Goal: Complete application form: Complete application form

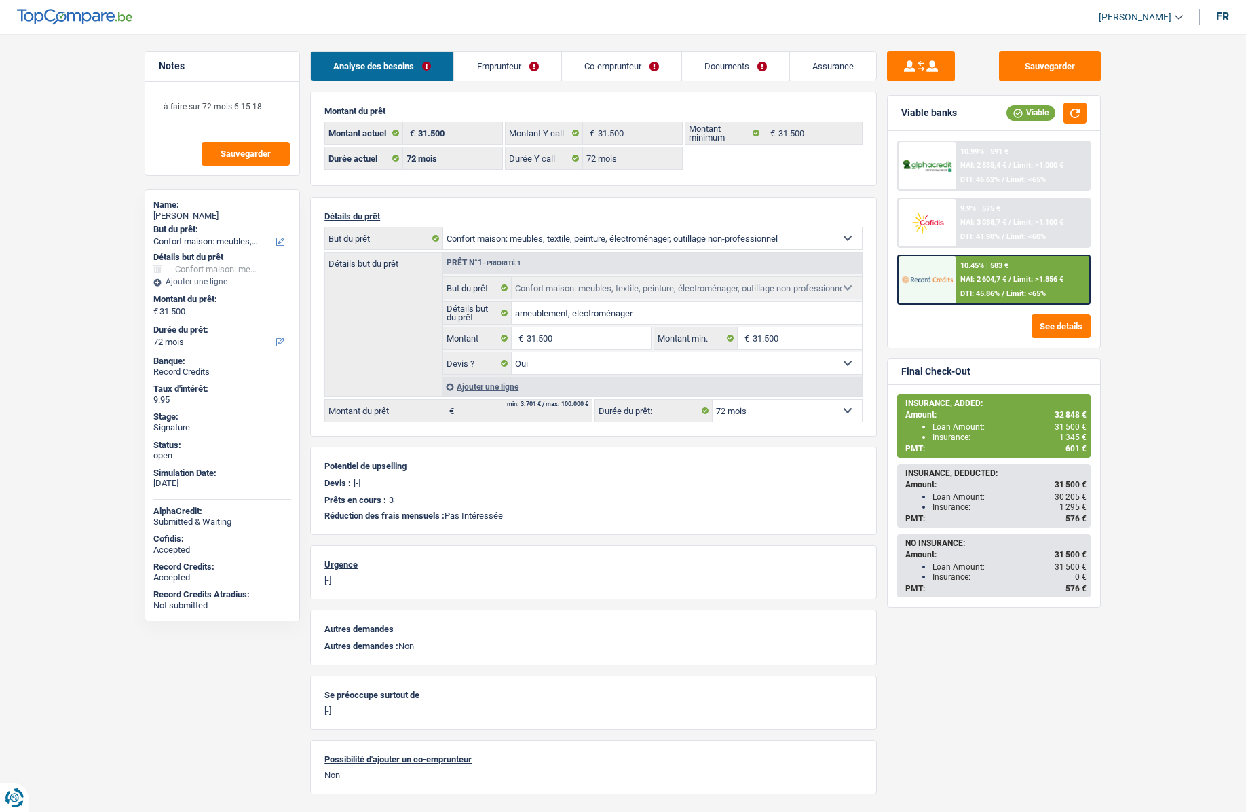
select select "household"
select select "72"
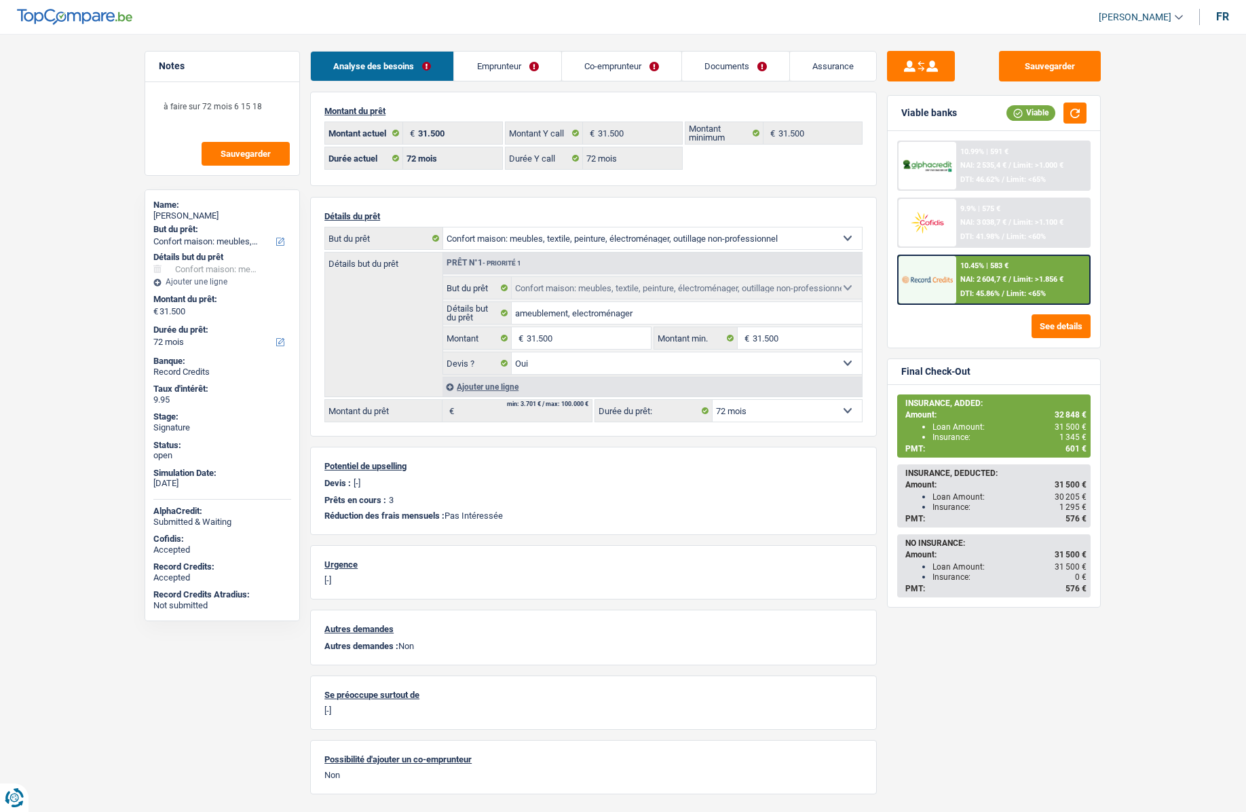
select select "household"
select select "yes"
select select "72"
click at [864, 66] on link "Assurance" at bounding box center [833, 66] width 86 height 29
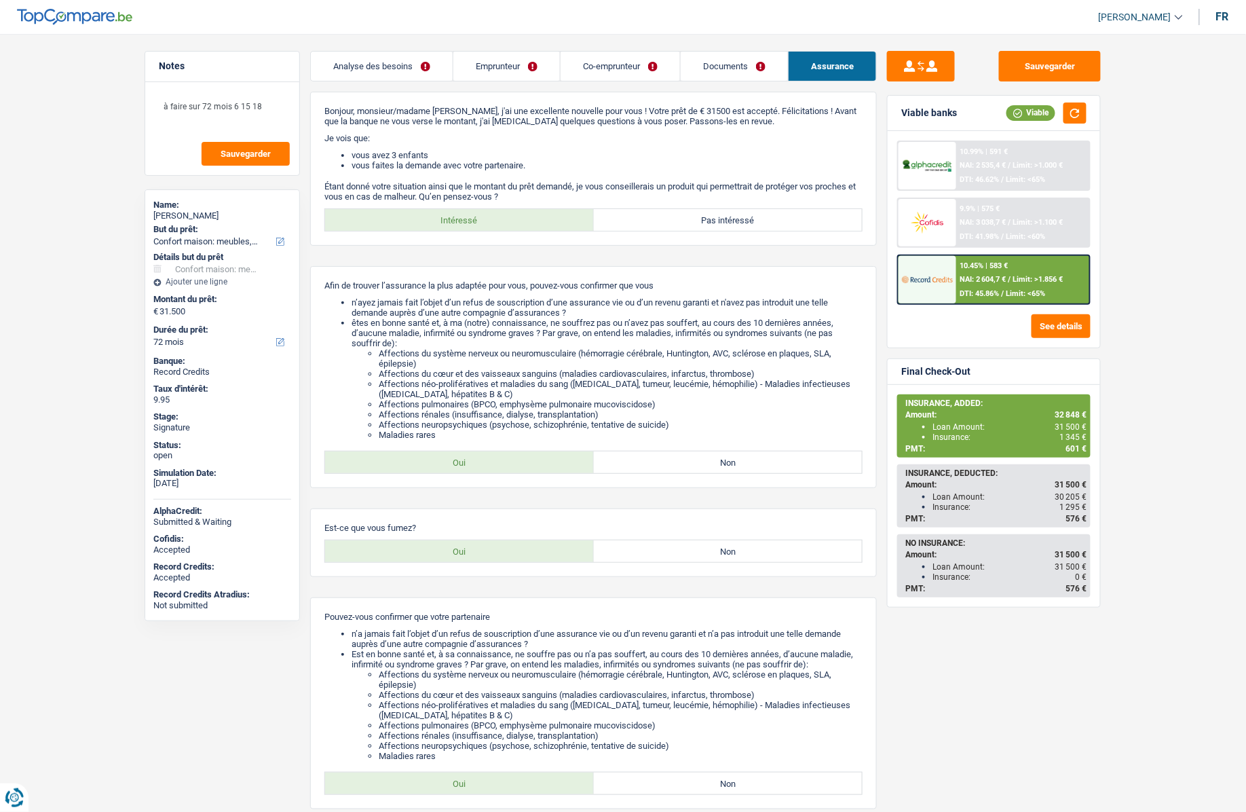
click at [493, 66] on link "Emprunteur" at bounding box center [506, 66] width 107 height 29
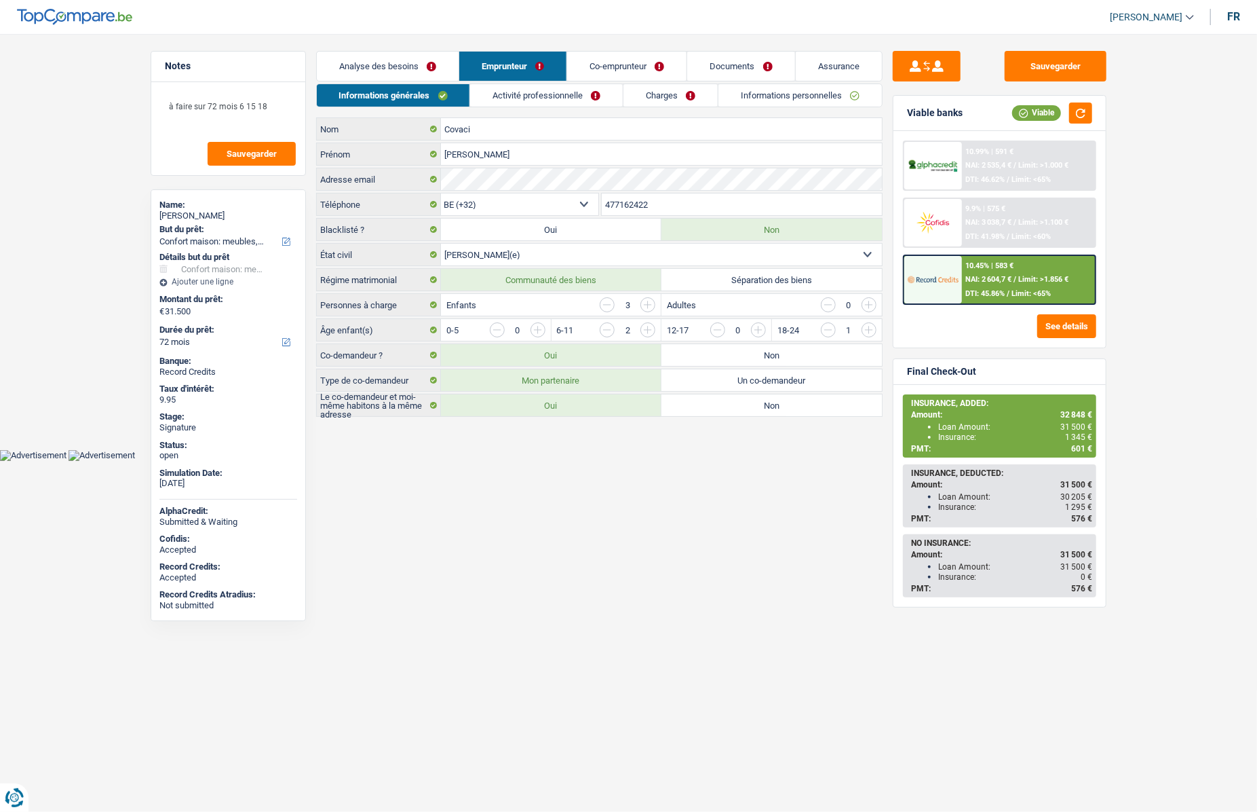
click at [559, 97] on link "Activité professionnelle" at bounding box center [546, 95] width 153 height 22
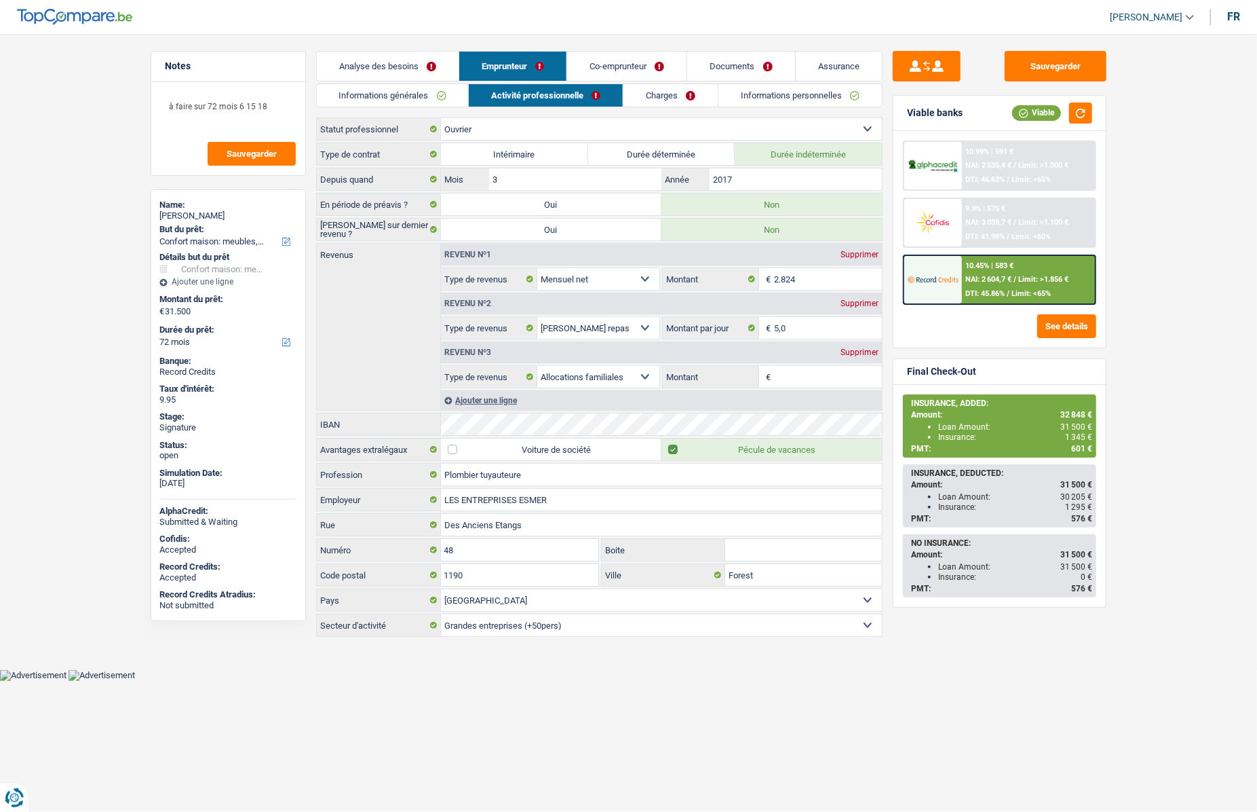
click at [656, 96] on link "Charges" at bounding box center [671, 95] width 94 height 22
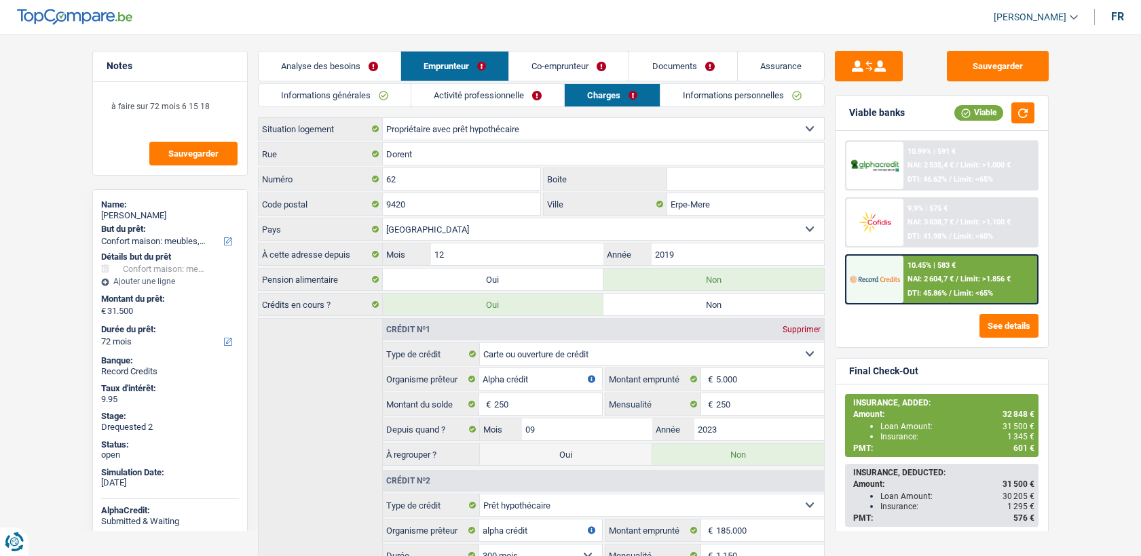
select select "household"
select select "72"
select select "ownerWithMortgage"
select select "BE"
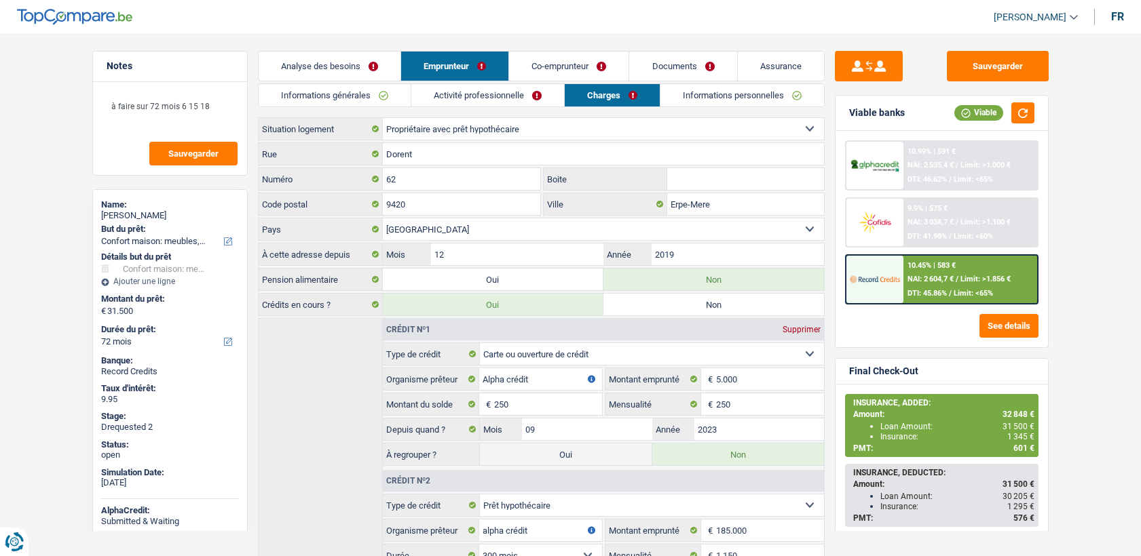
select select "cardOrCredit"
select select "mortgage"
select select "300"
select select "carLoan"
select select "60"
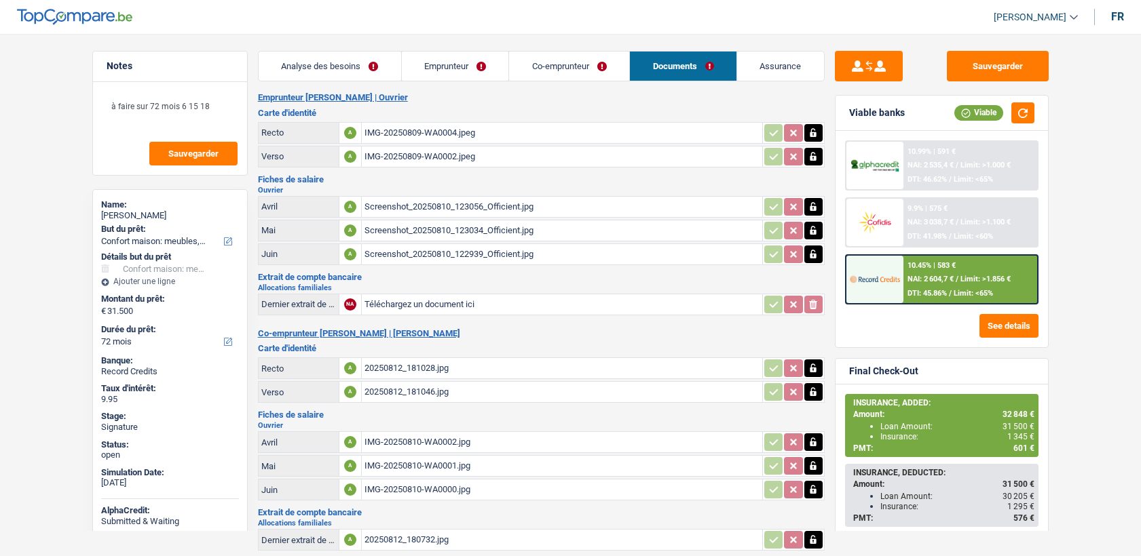
select select "household"
select select "72"
click at [781, 66] on link "Assurance" at bounding box center [780, 66] width 87 height 29
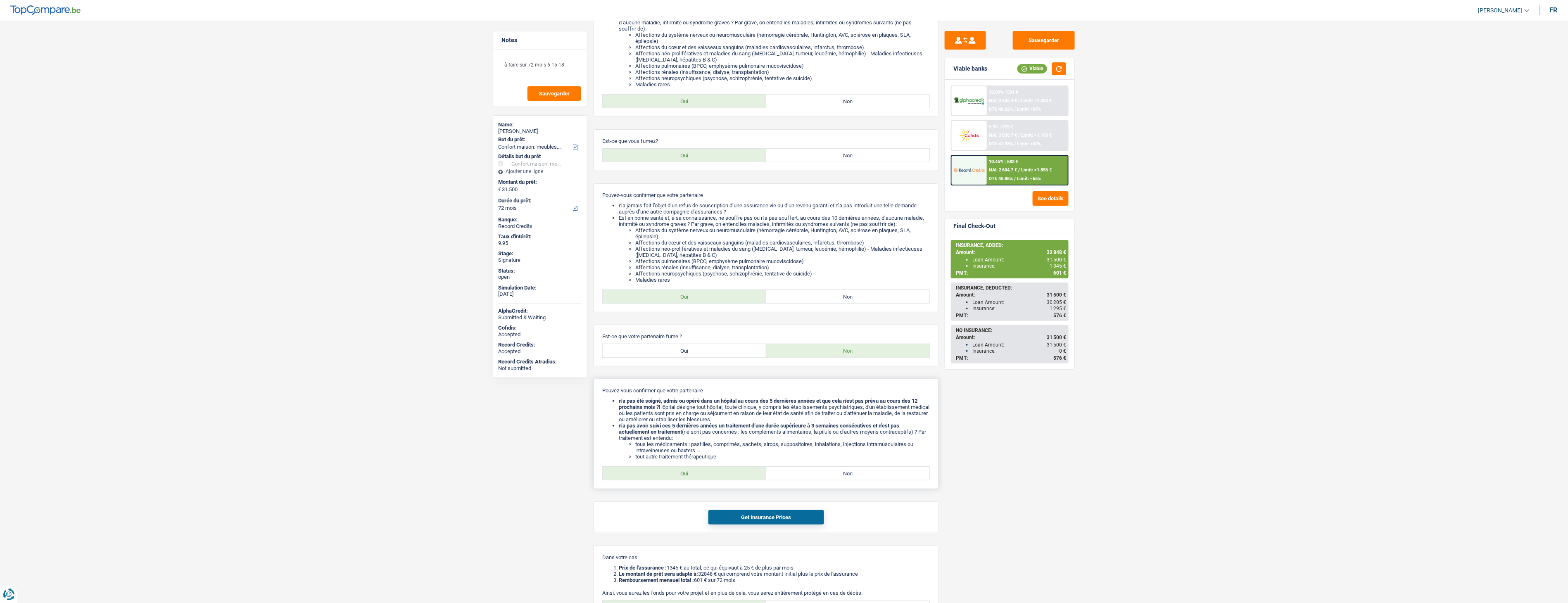
scroll to position [304, 0]
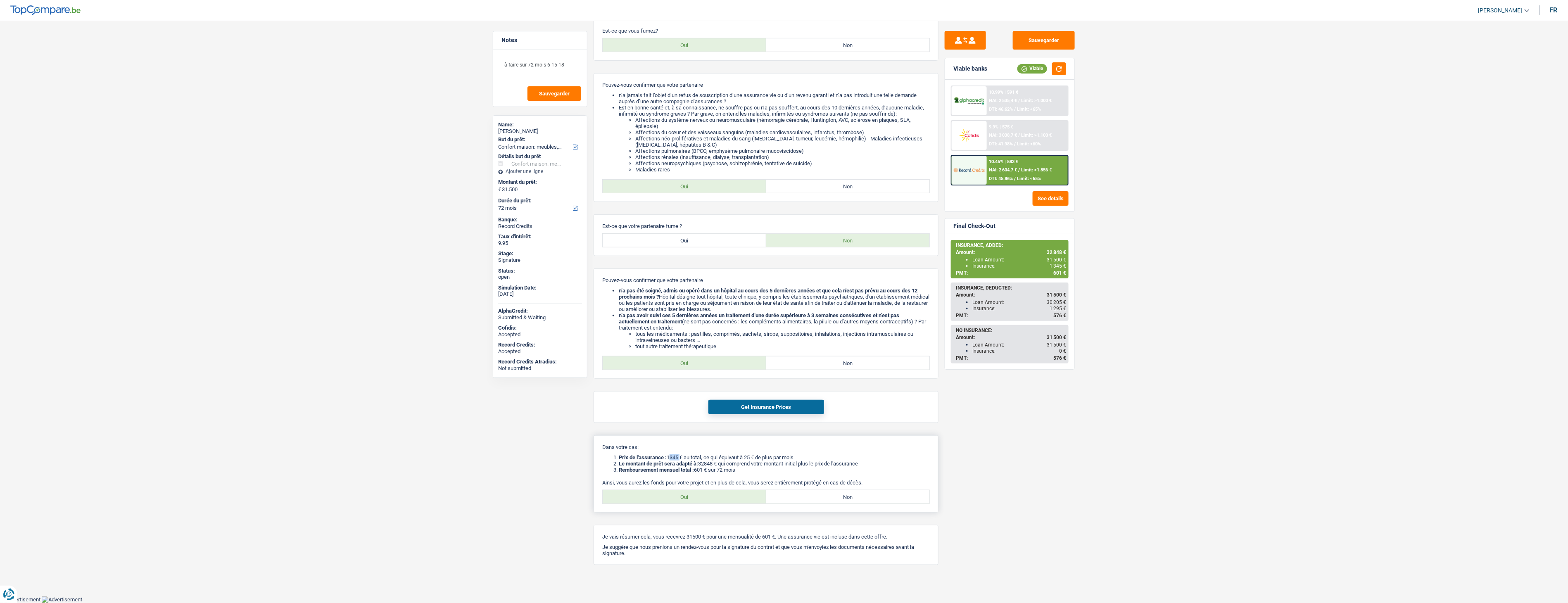
drag, startPoint x: 671, startPoint y: 457, endPoint x: 683, endPoint y: 456, distance: 12.0
click at [683, 338] on li "Prix de l'assurance : 1345 € au total, ce qui équivaut à 25 € de plus par mois" at bounding box center [774, 457] width 311 height 6
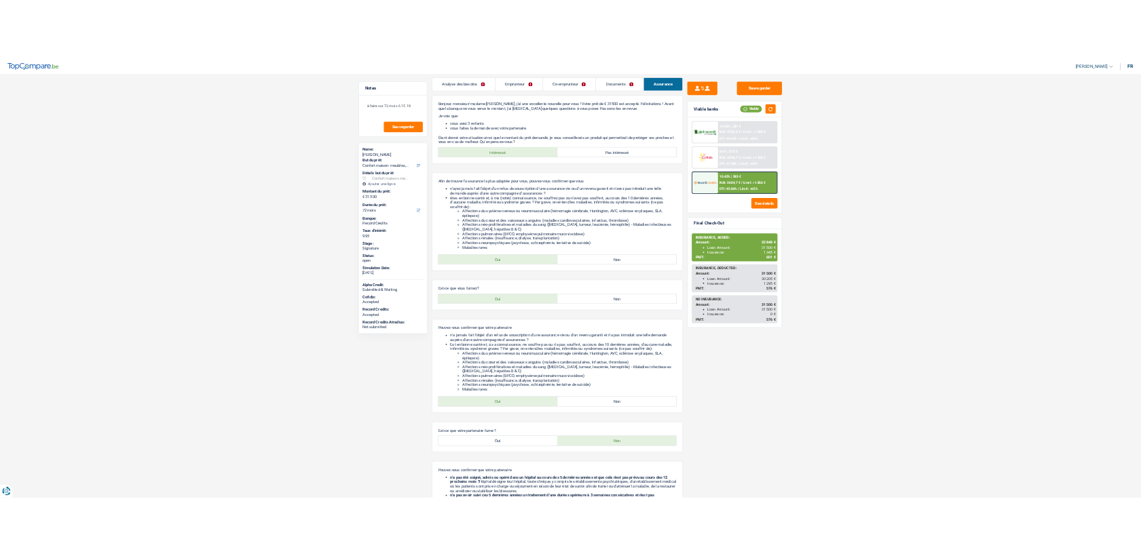
scroll to position [0, 0]
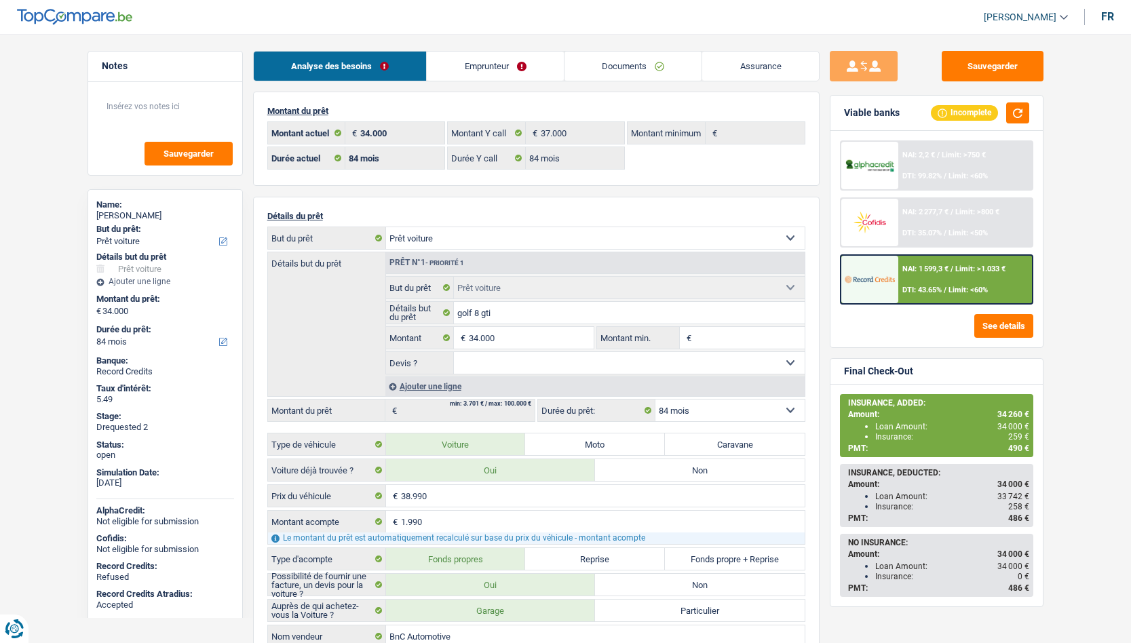
select select "car"
select select "84"
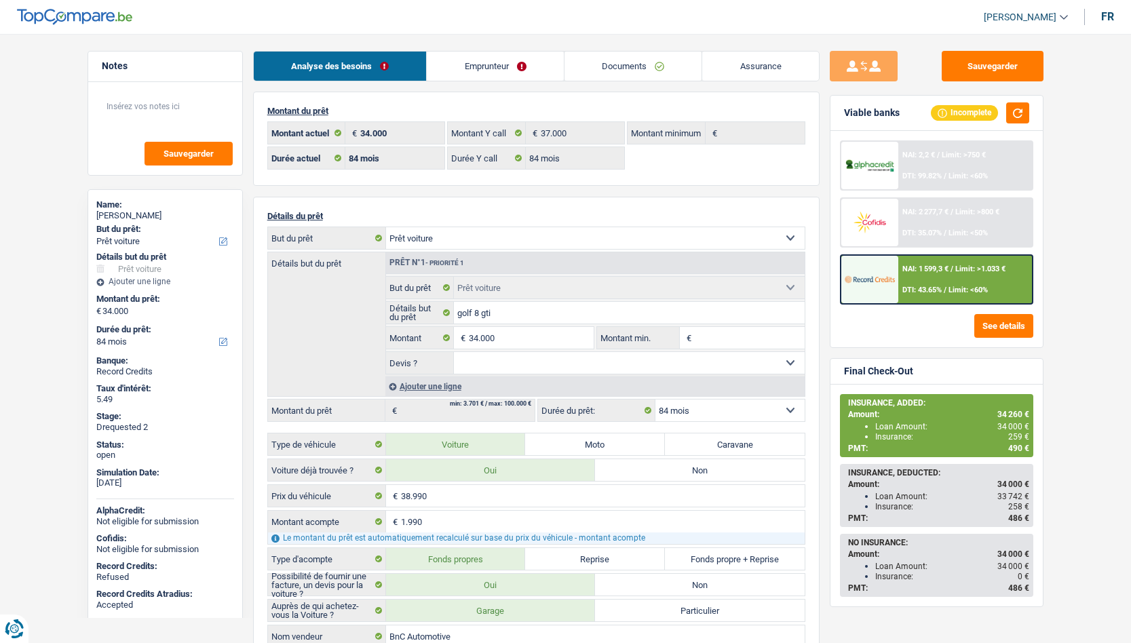
select select "car"
select select "84"
select select "32"
select select "cohabitation"
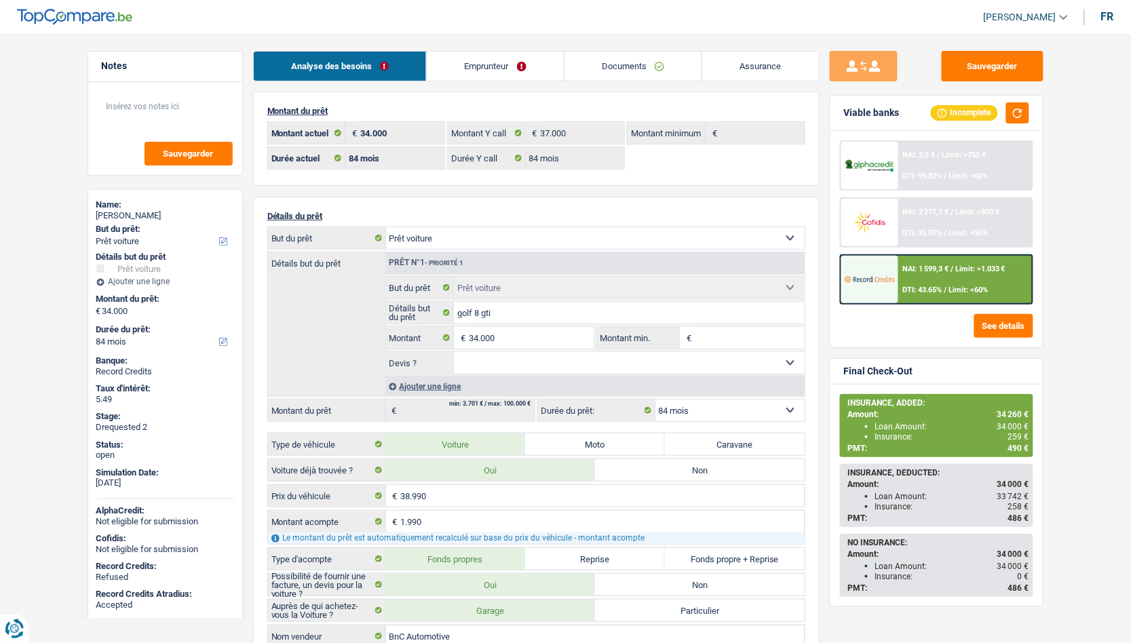
click at [465, 65] on link "Emprunteur" at bounding box center [495, 66] width 137 height 29
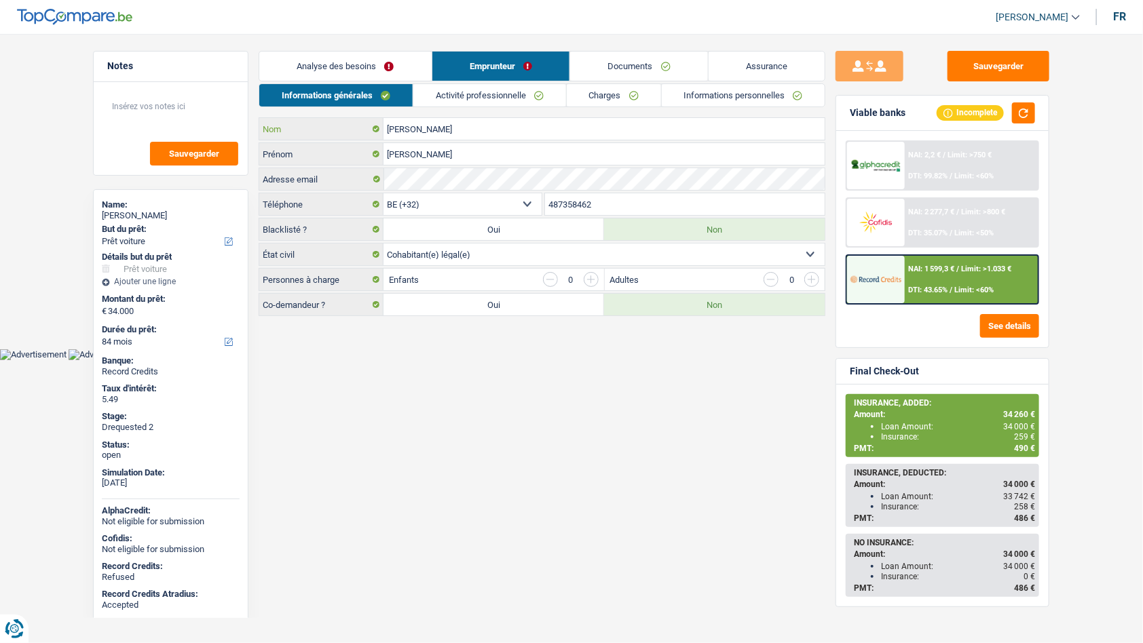
click at [421, 132] on input "Hadi Talhi" at bounding box center [603, 129] width 441 height 22
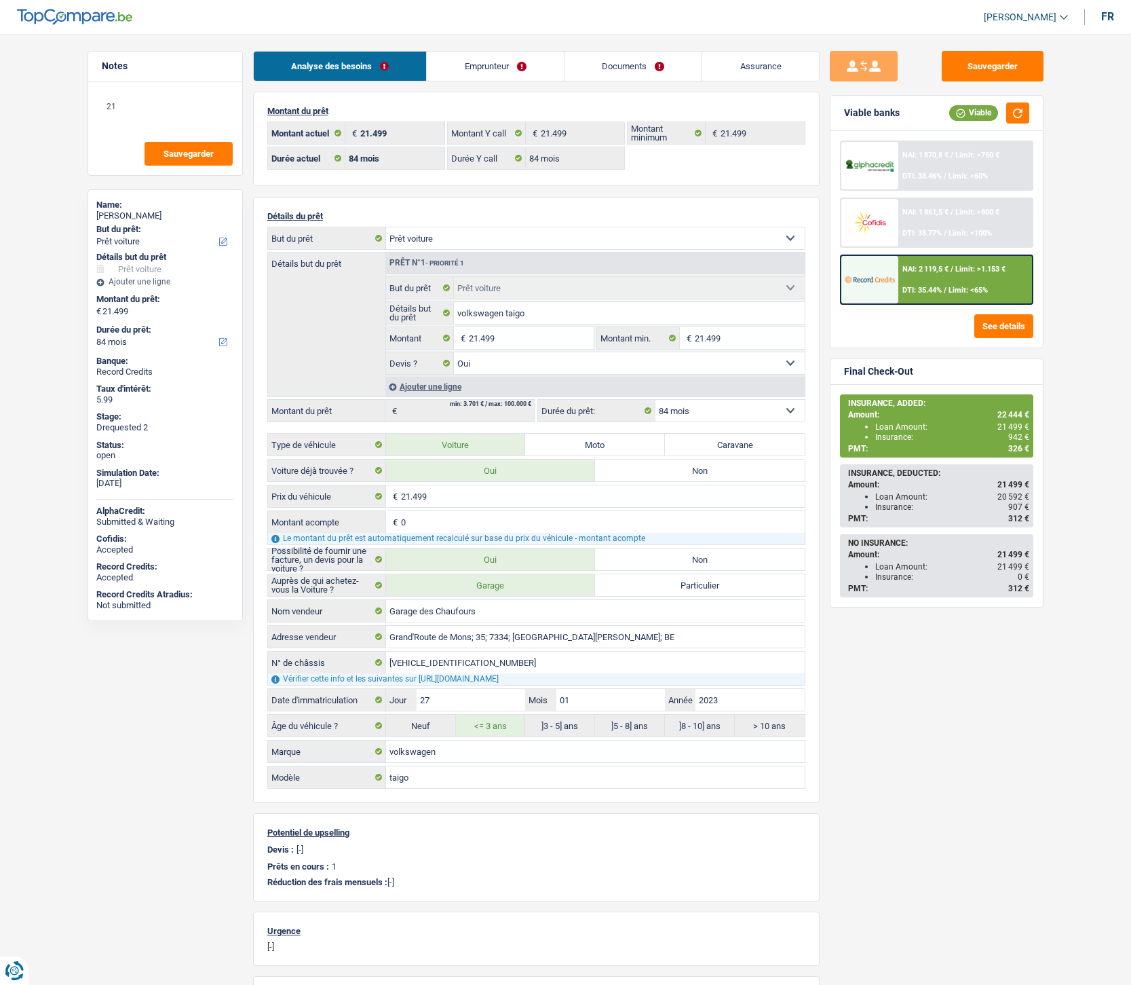
select select "car"
select select "84"
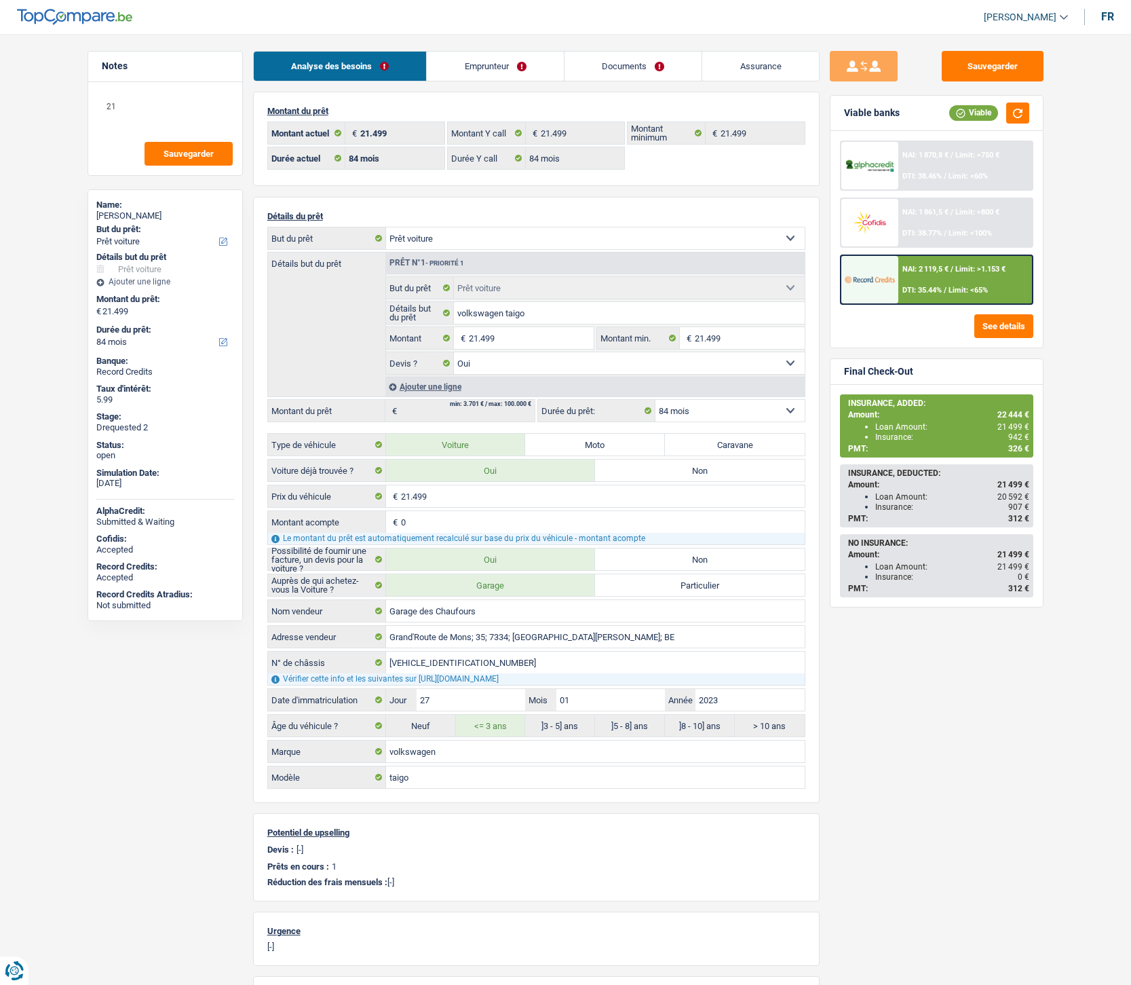
select select "car"
select select "yes"
select select "84"
click at [740, 77] on link "Assurance" at bounding box center [760, 66] width 117 height 29
